Goal: Task Accomplishment & Management: Manage account settings

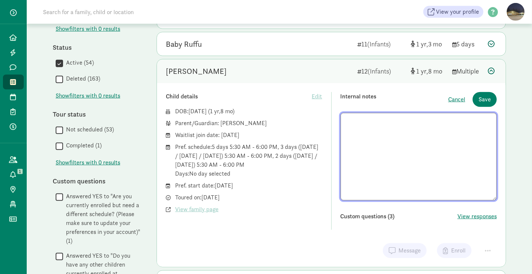
scroll to position [353, 0]
click at [484, 99] on span "Save" at bounding box center [485, 99] width 12 height 9
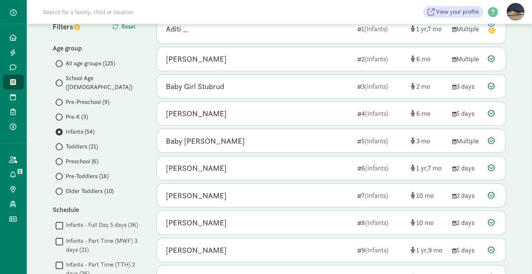
scroll to position [94, 0]
click at [60, 189] on input "Older Toddlers (10)" at bounding box center [58, 191] width 5 height 5
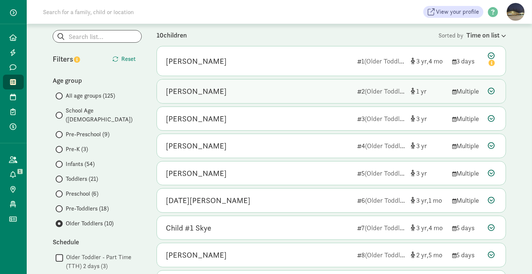
scroll to position [63, 0]
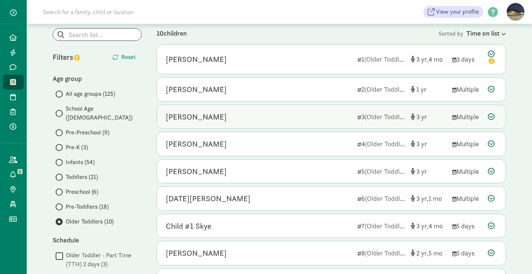
click at [248, 111] on div "Rustin Duim" at bounding box center [259, 117] width 186 height 12
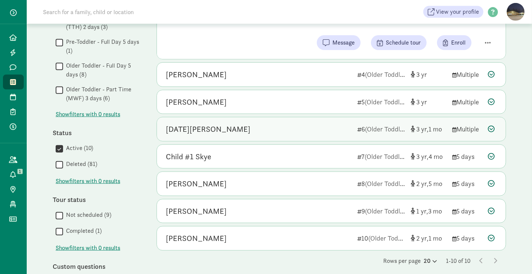
scroll to position [300, 0]
click at [235, 130] on div "Lucia Kulseth" at bounding box center [259, 129] width 186 height 12
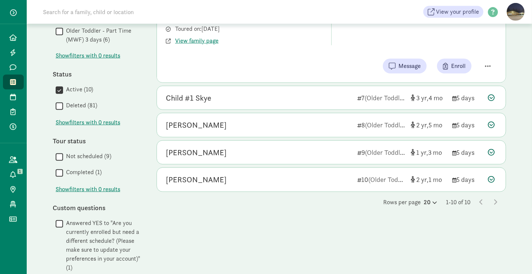
scroll to position [360, 0]
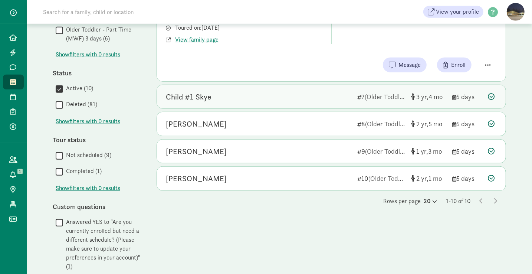
click at [213, 88] on div "Child #1 Skye 7 (Older Toddlers) 3 4 5 days" at bounding box center [331, 97] width 349 height 24
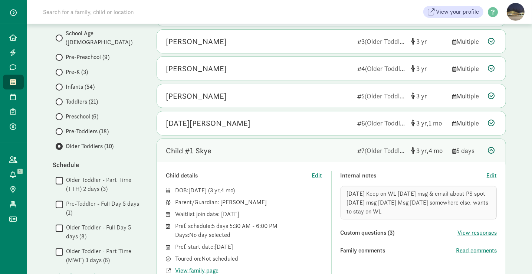
scroll to position [79, 0]
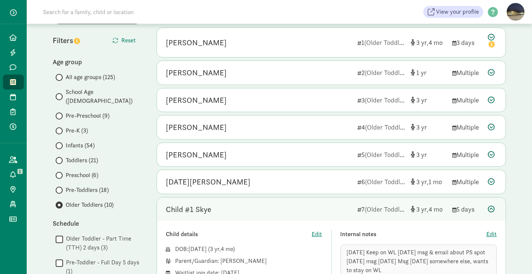
click at [60, 112] on span at bounding box center [59, 115] width 7 height 7
click at [60, 114] on input "Pre-Preschool (9)" at bounding box center [58, 116] width 5 height 5
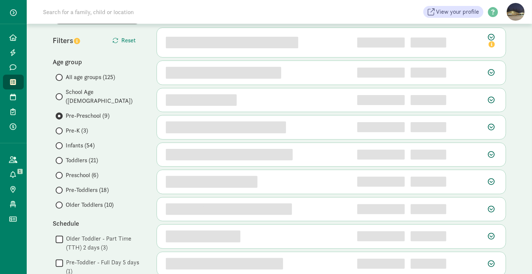
scroll to position [0, 0]
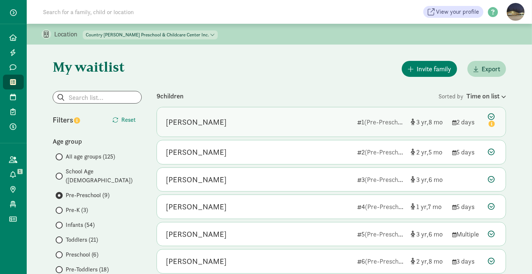
click at [272, 124] on div "Advi Ramesh" at bounding box center [259, 122] width 186 height 12
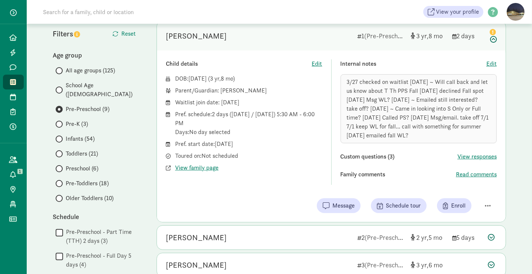
scroll to position [90, 0]
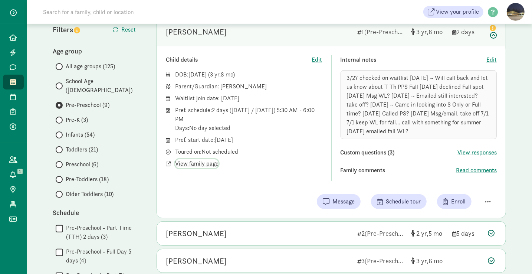
click at [191, 161] on span "View family page" at bounding box center [196, 163] width 43 height 9
click at [496, 59] on span "Edit" at bounding box center [491, 59] width 10 height 9
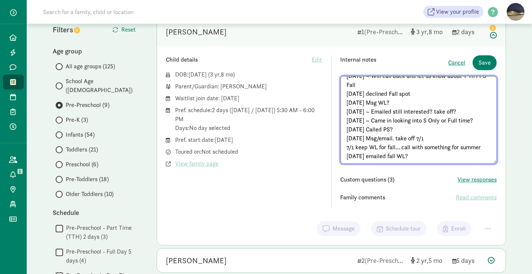
scroll to position [22, 0]
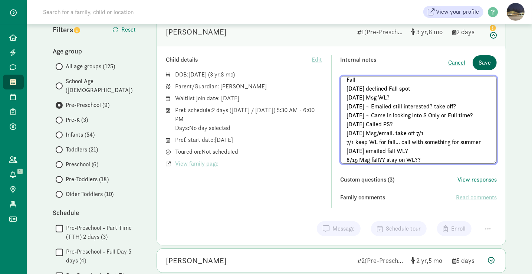
type textarea "3/27 checked on waitlist 8/9/24 ~ Will call back and let us know about T Th PPS…"
click at [483, 60] on span "Save" at bounding box center [485, 62] width 12 height 9
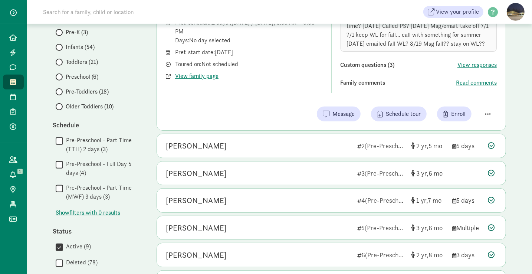
scroll to position [178, 0]
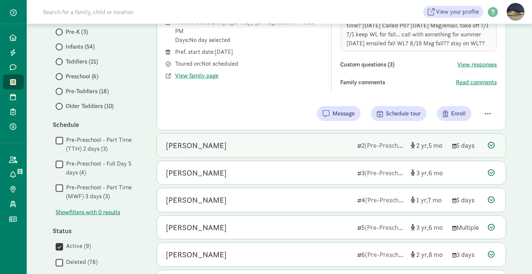
click at [209, 149] on div "Jordy DeNoma" at bounding box center [196, 146] width 61 height 12
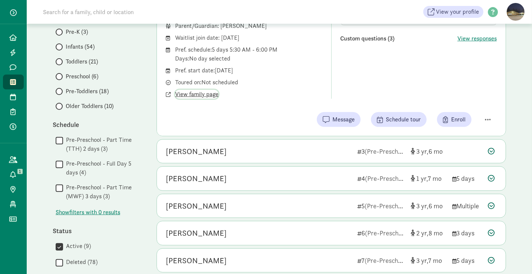
click at [200, 94] on span "View family page" at bounding box center [196, 94] width 43 height 9
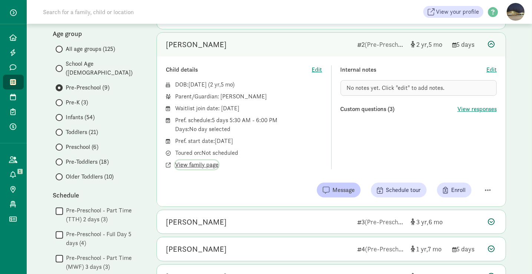
scroll to position [108, 0]
click at [494, 68] on span "Edit" at bounding box center [491, 69] width 10 height 9
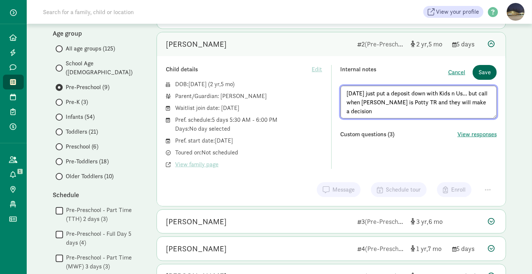
type textarea "8/19/25 just put a deposit down with Kids n Us... but call when Wyatt is Potty …"
click at [489, 69] on span "Save" at bounding box center [485, 72] width 12 height 9
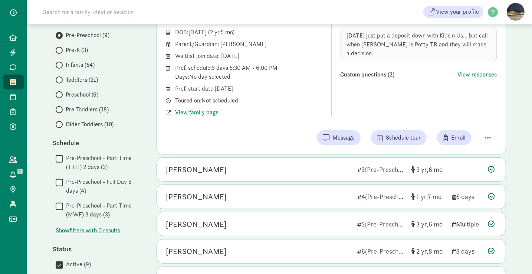
scroll to position [161, 0]
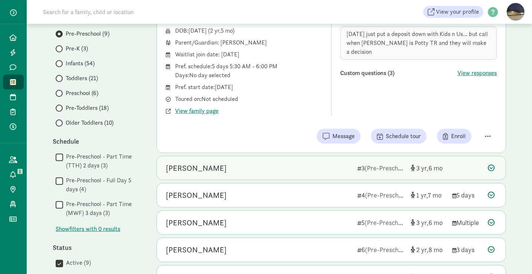
click at [277, 163] on div "Iolana Ribao" at bounding box center [259, 168] width 186 height 12
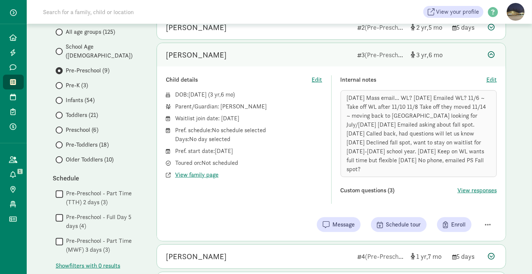
scroll to position [125, 0]
click at [194, 173] on span "View family page" at bounding box center [196, 174] width 43 height 9
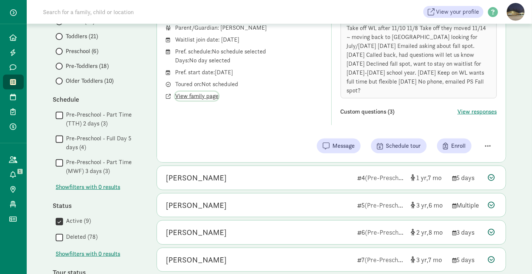
scroll to position [204, 0]
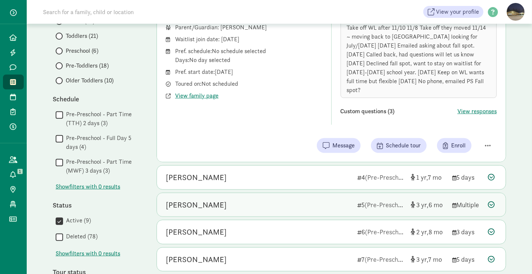
click at [243, 202] on div "Rowyn Hansen 5 (Pre-Preschool) 3 6 Multiple" at bounding box center [331, 205] width 349 height 24
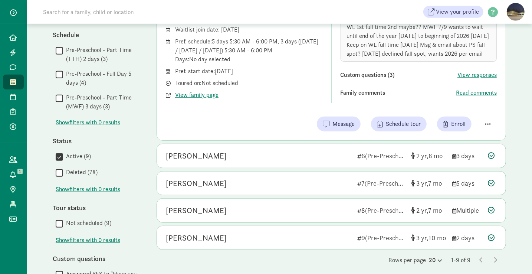
scroll to position [268, 0]
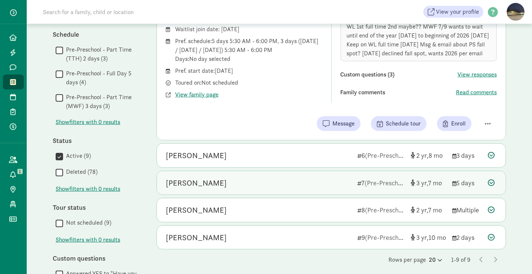
click at [229, 184] on div "Ved Bansal" at bounding box center [259, 183] width 186 height 12
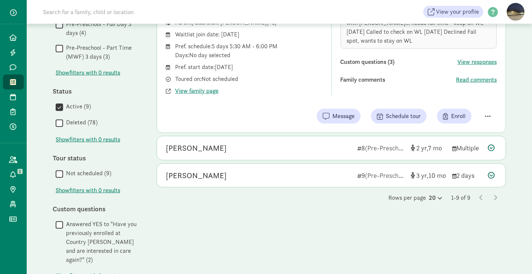
scroll to position [330, 0]
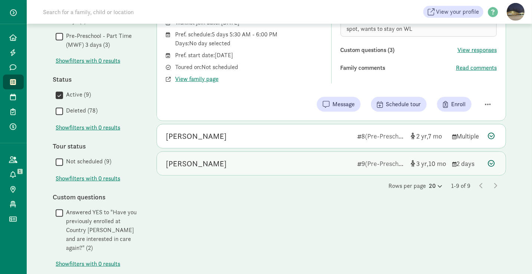
click at [214, 164] on div "River Harris" at bounding box center [259, 164] width 186 height 12
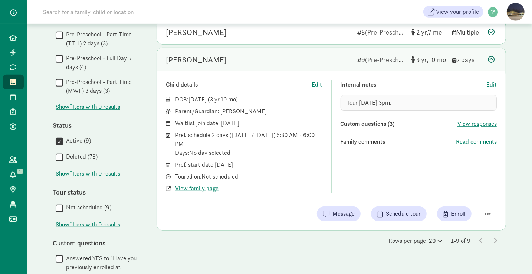
scroll to position [283, 0]
click at [214, 164] on div "Pref. start date: August 18, 2025" at bounding box center [248, 165] width 147 height 9
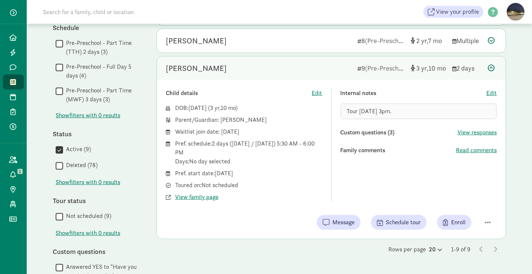
scroll to position [275, 0]
click at [11, 83] on icon at bounding box center [13, 82] width 6 height 7
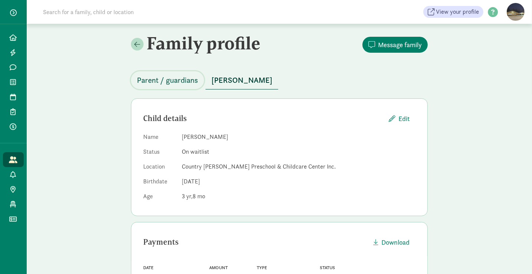
click at [155, 84] on span "Parent / guardians" at bounding box center [167, 80] width 61 height 12
click at [168, 81] on span "Parent / guardians" at bounding box center [167, 80] width 61 height 12
click at [173, 79] on span "Parent / guardians" at bounding box center [167, 80] width 61 height 12
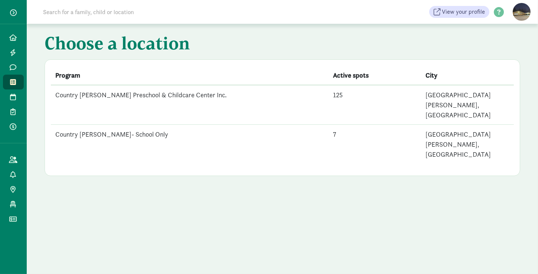
click at [104, 125] on td "Country [PERSON_NAME]- School Only" at bounding box center [190, 144] width 278 height 39
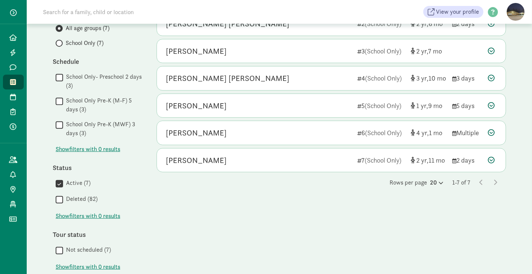
scroll to position [147, 0]
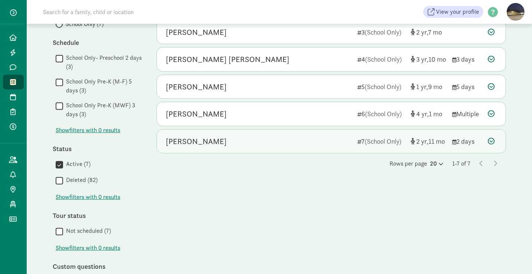
click at [235, 143] on div "[PERSON_NAME]" at bounding box center [259, 141] width 186 height 12
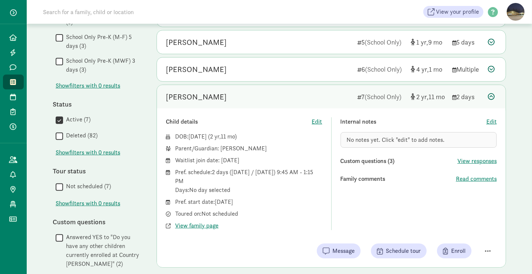
scroll to position [192, 0]
click at [198, 225] on span "View family page" at bounding box center [196, 225] width 43 height 9
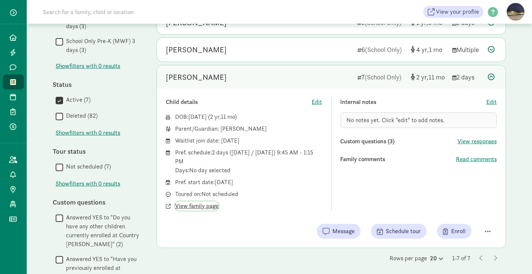
scroll to position [212, 0]
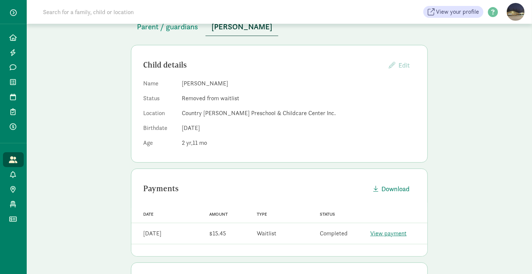
scroll to position [47, 0]
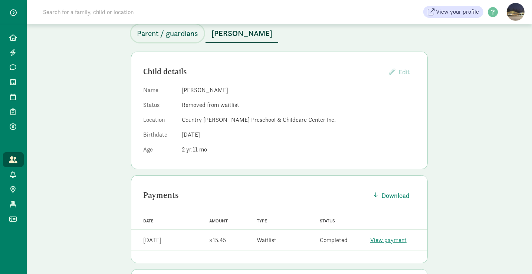
click at [175, 36] on span "Parent / guardians" at bounding box center [167, 33] width 61 height 12
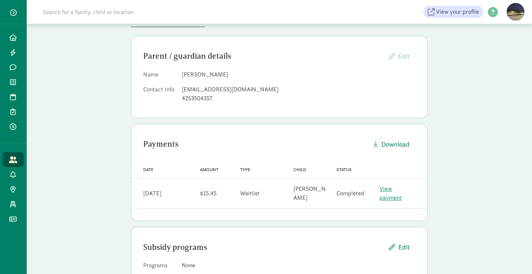
scroll to position [63, 0]
drag, startPoint x: 253, startPoint y: 89, endPoint x: 181, endPoint y: 91, distance: 71.7
click at [181, 91] on dl "Name Alyssa Sherrill Contact Info alyssa.s.dancer@gmail.com 4253504357" at bounding box center [279, 88] width 272 height 36
copy div "alyssa.s.dancer@gmail.com"
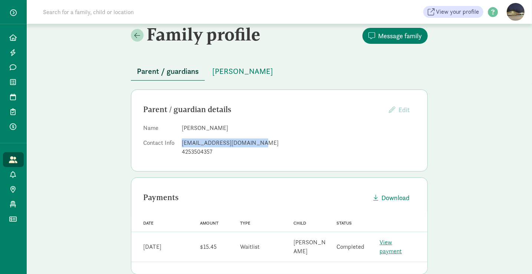
scroll to position [8, 0]
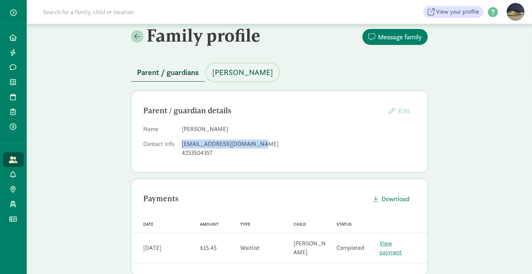
click at [252, 70] on span "[PERSON_NAME]" at bounding box center [242, 72] width 61 height 12
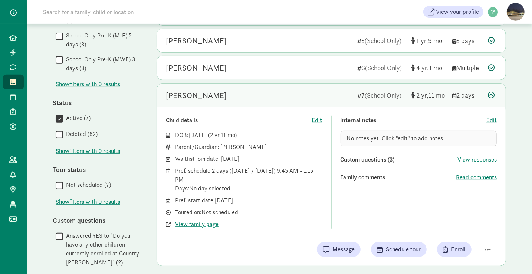
scroll to position [194, 0]
click at [489, 115] on span "Edit" at bounding box center [491, 119] width 10 height 9
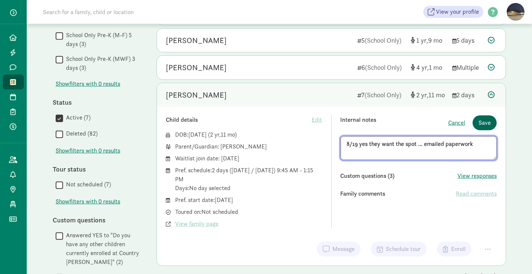
type textarea "8/19 yes they want the spot ... emailed paperwork"
click at [486, 123] on span "Save" at bounding box center [485, 122] width 12 height 9
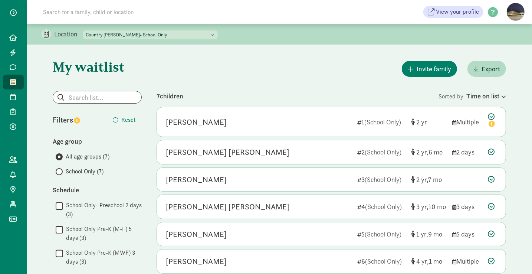
scroll to position [0, 0]
